Goal: Navigation & Orientation: Find specific page/section

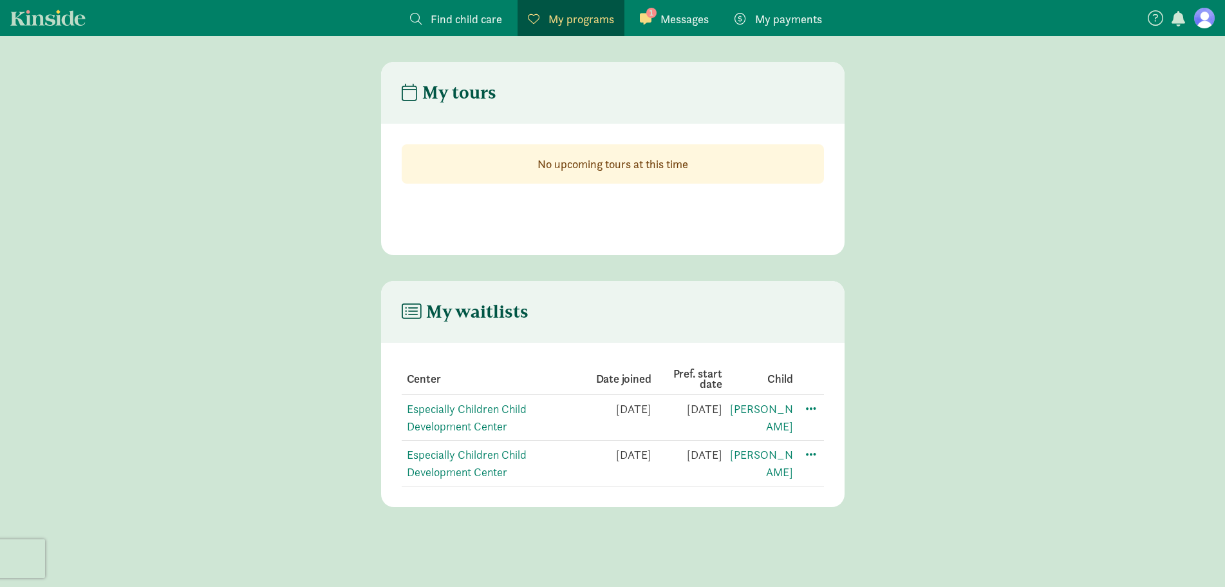
click at [683, 29] on link "1 Messages Messages" at bounding box center [674, 18] width 89 height 36
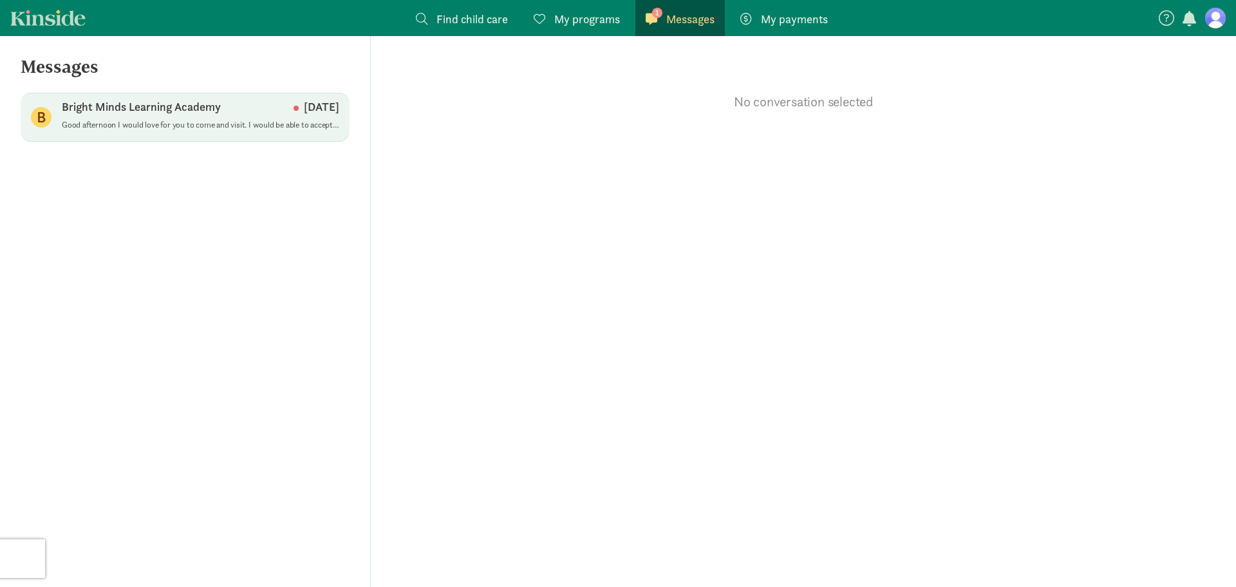
click at [197, 132] on span "Bright Minds Learning Academy [DATE] Good afternoon I would love for you to com…" at bounding box center [200, 117] width 277 height 36
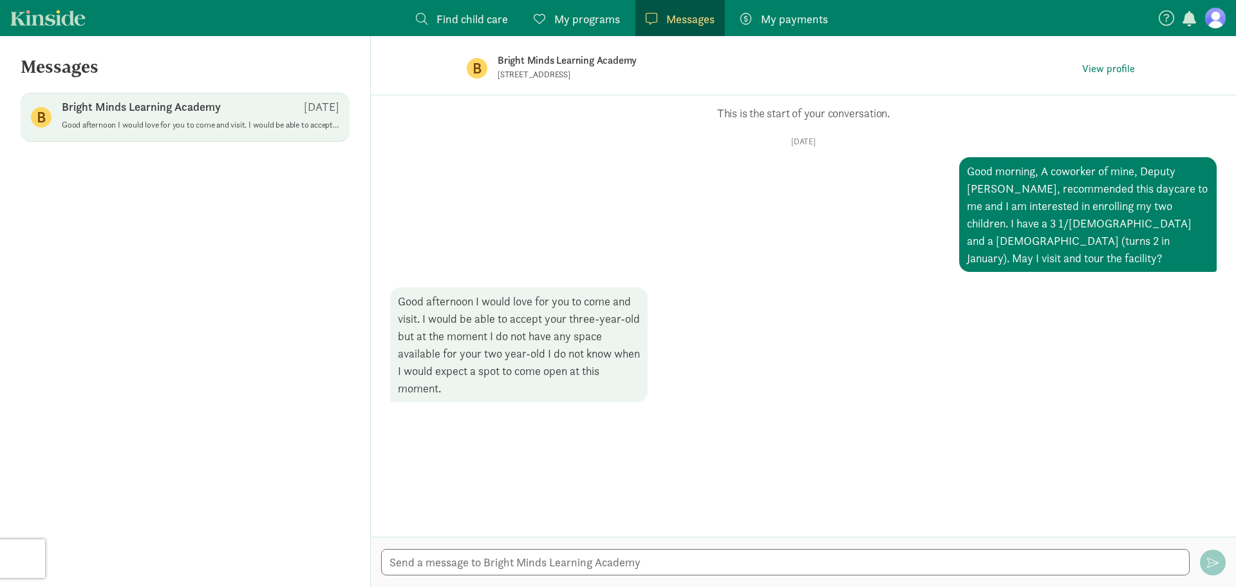
click at [825, 15] on span "My payments" at bounding box center [794, 18] width 67 height 17
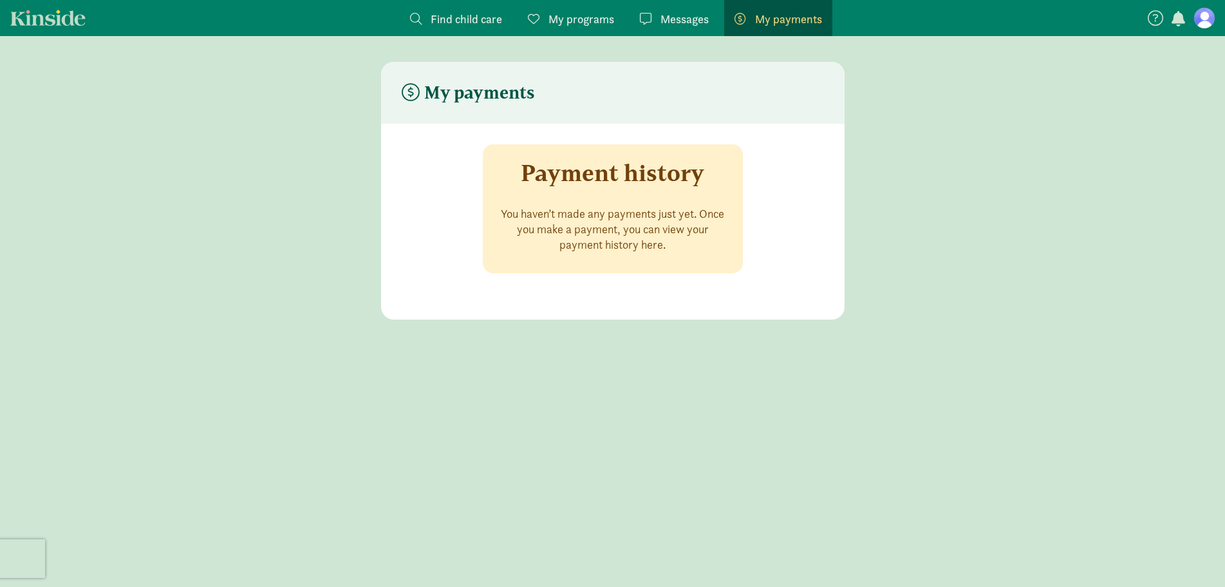
click at [465, 10] on link "Find child care Find" at bounding box center [456, 18] width 113 height 36
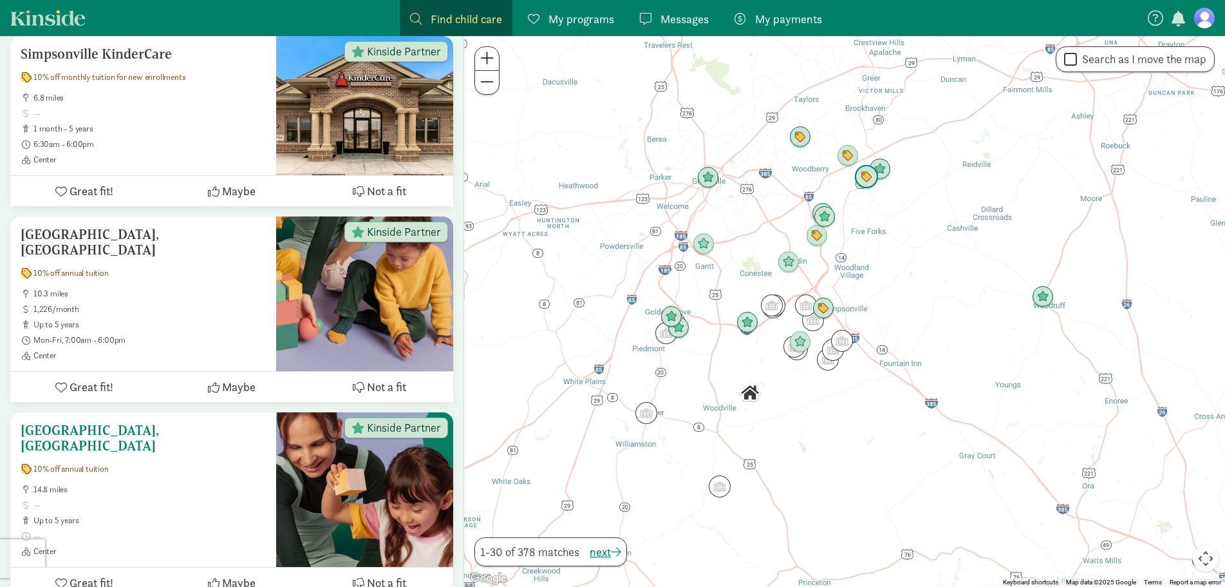
scroll to position [451, 0]
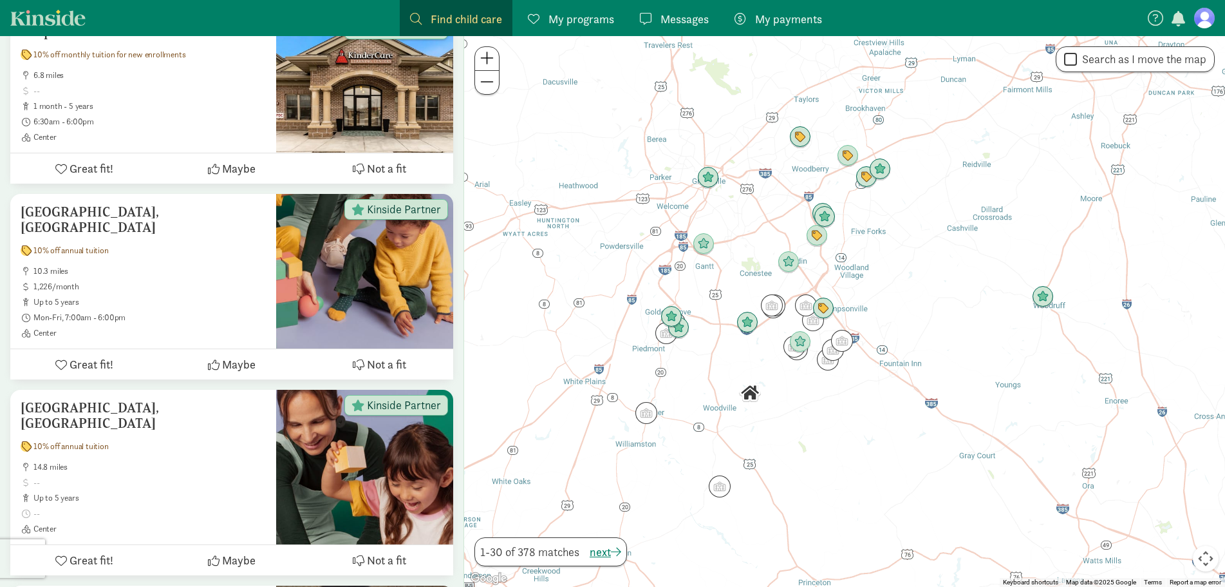
click at [1212, 23] on figure at bounding box center [1204, 18] width 21 height 21
